Goal: Task Accomplishment & Management: Manage account settings

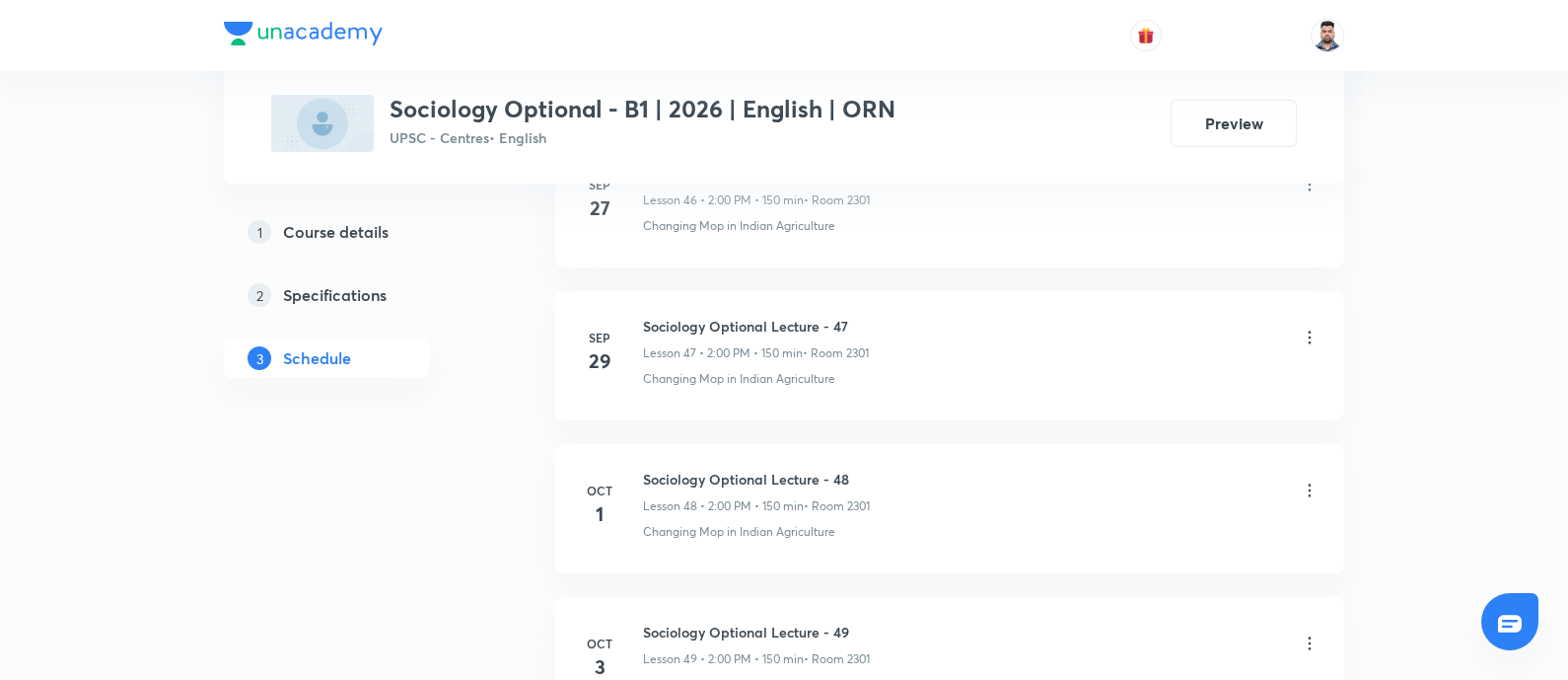
scroll to position [8652, 0]
